Goal: Check status: Check status

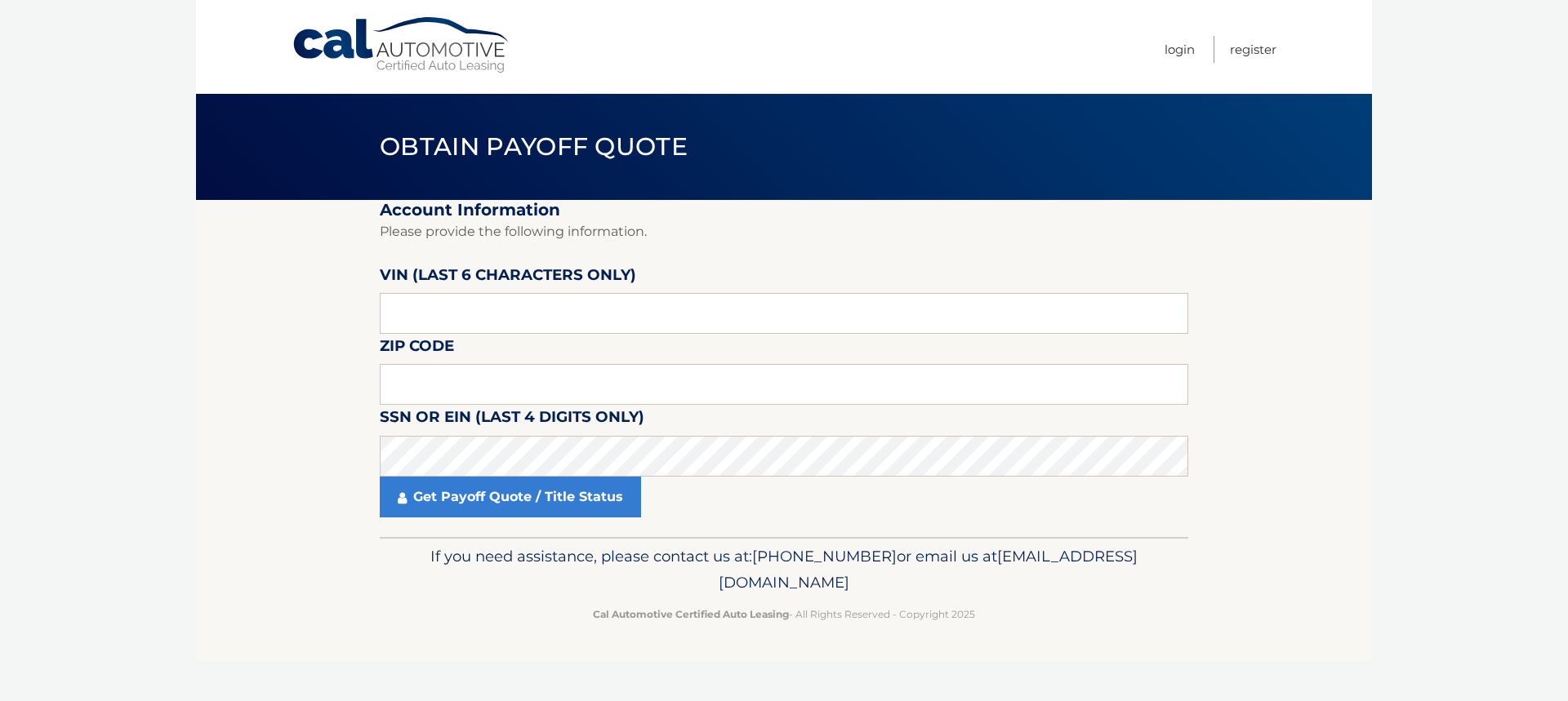
drag, startPoint x: 482, startPoint y: 315, endPoint x: 774, endPoint y: 261, distance: 297.0
click at [774, 261] on fieldset "Account Information Please provide the following information. VIN (last 6 chara…" at bounding box center [784, 368] width 809 height 337
click at [465, 324] on input "text" at bounding box center [784, 313] width 809 height 41
type input "088042"
click at [510, 390] on input "text" at bounding box center [784, 385] width 809 height 41
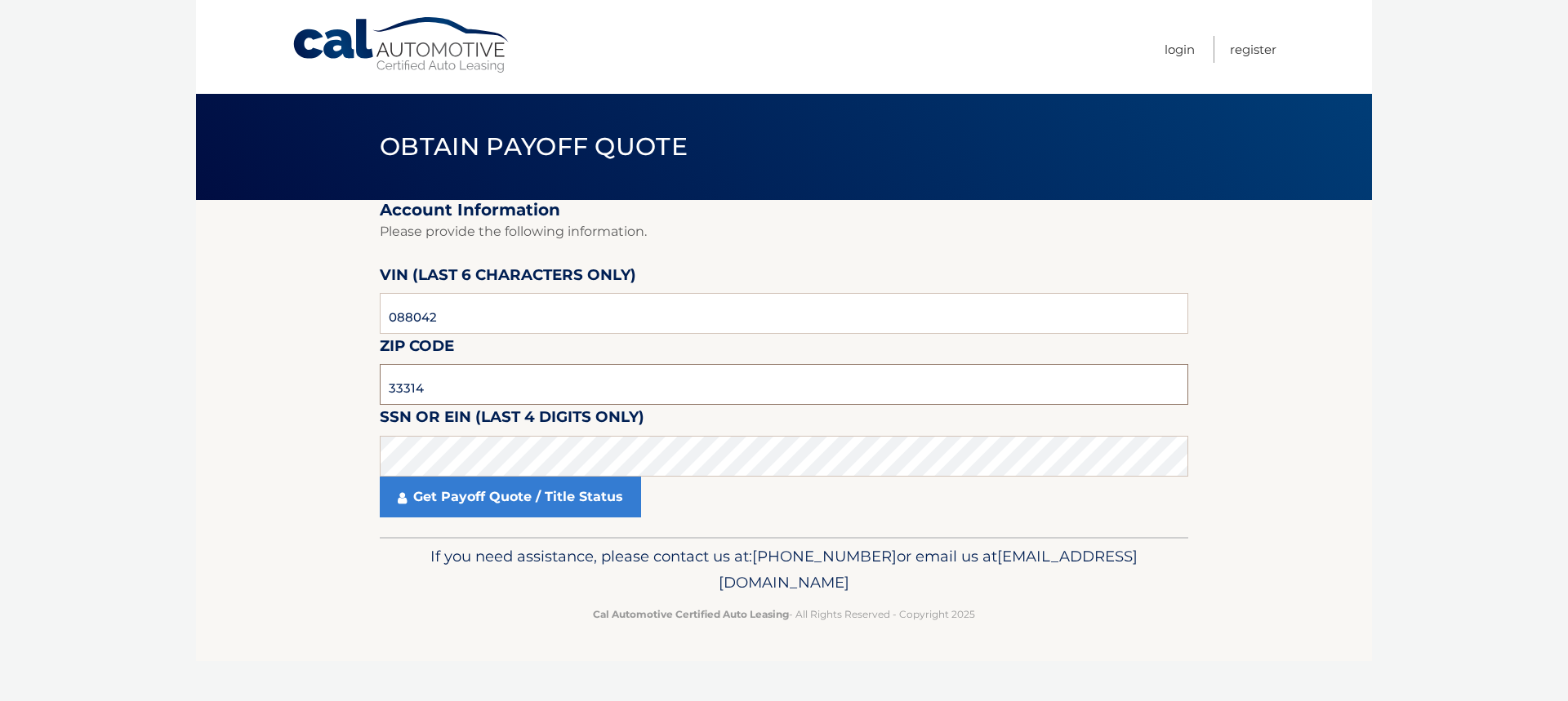
type input "33314"
click at [455, 492] on link "Get Payoff Quote / Title Status" at bounding box center [510, 497] width 261 height 41
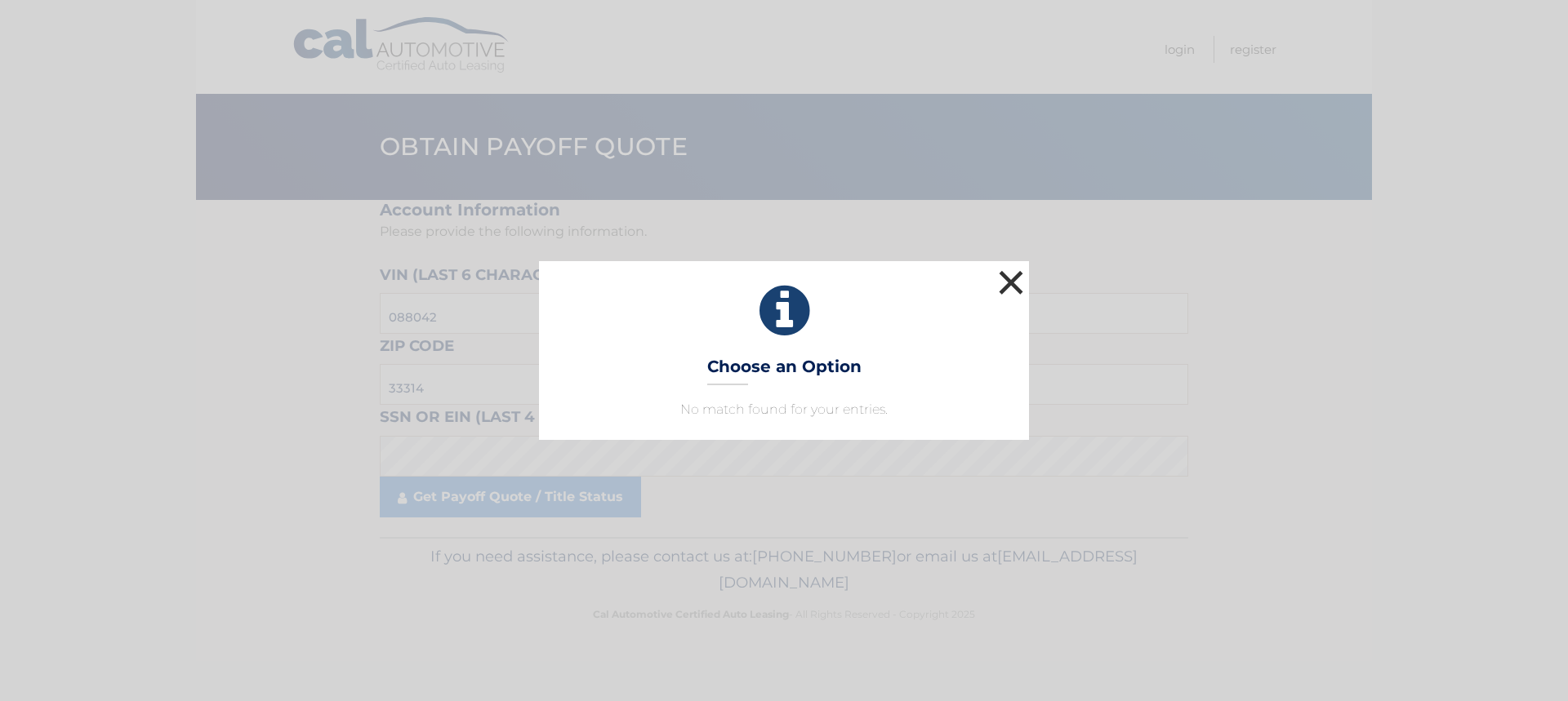
click at [1016, 279] on button "×" at bounding box center [1010, 282] width 32 height 32
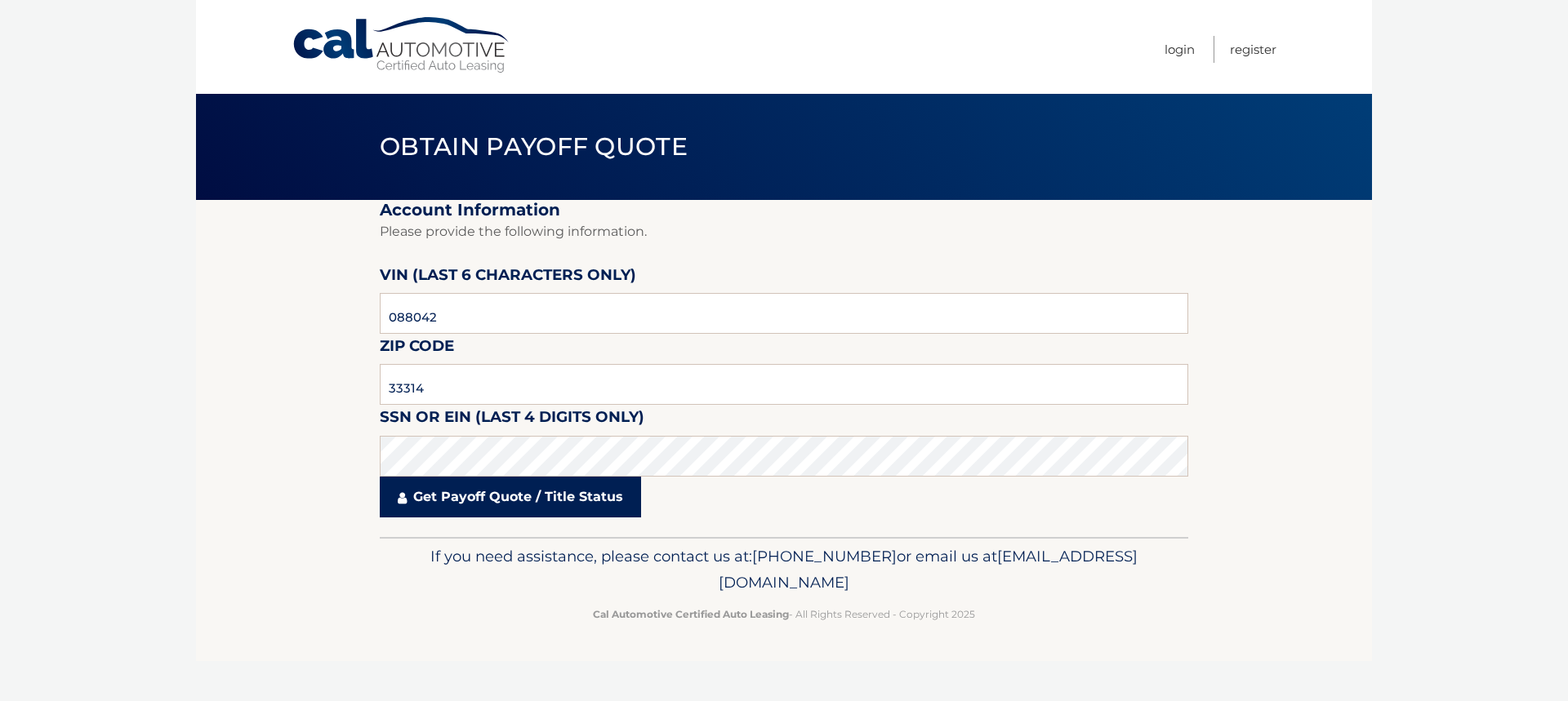
click at [514, 490] on link "Get Payoff Quote / Title Status" at bounding box center [510, 497] width 261 height 41
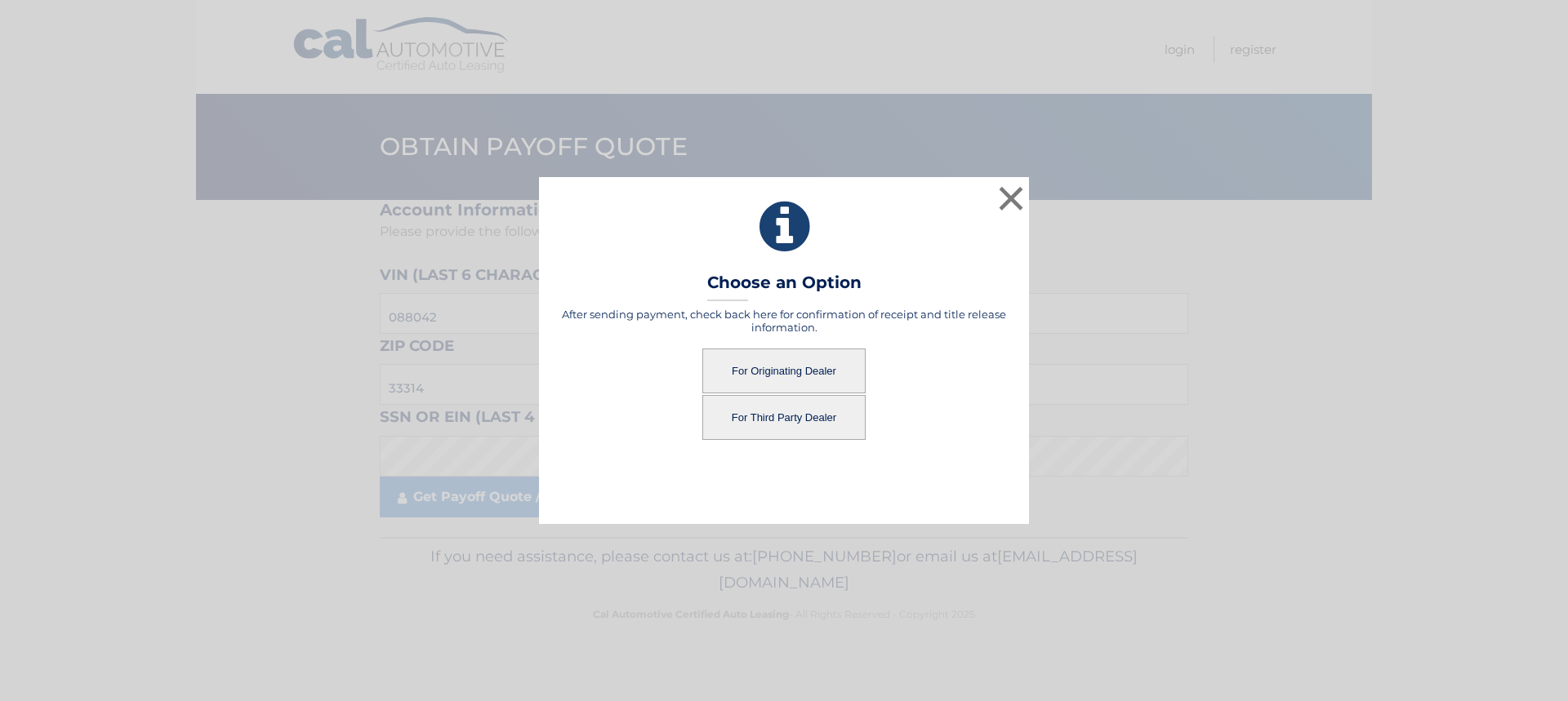
click at [770, 370] on button "For Originating Dealer" at bounding box center [784, 371] width 163 height 45
click at [771, 362] on button "For Originating Dealer" at bounding box center [784, 371] width 163 height 45
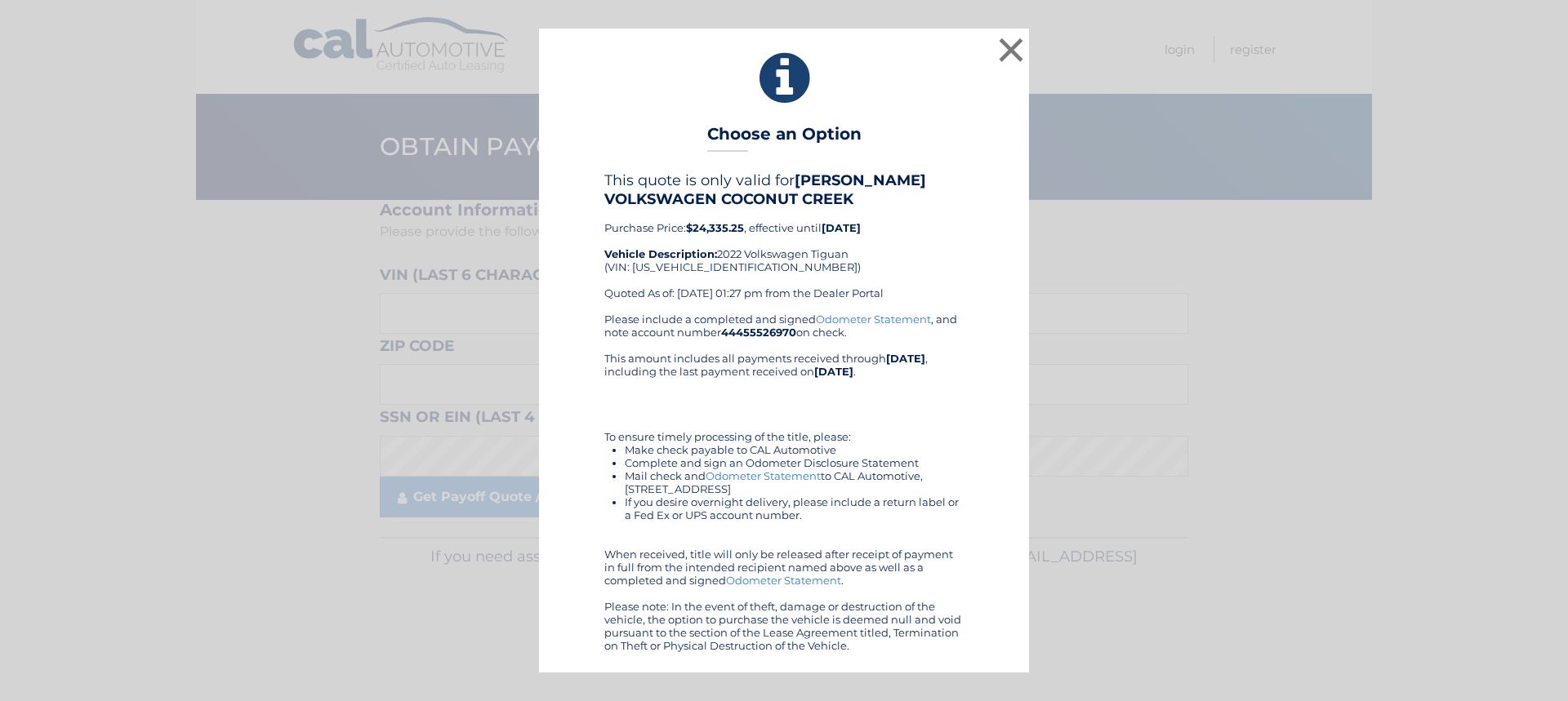
click at [750, 476] on link "Odometer Statement" at bounding box center [763, 476] width 115 height 13
